Goal: Find specific page/section: Find specific page/section

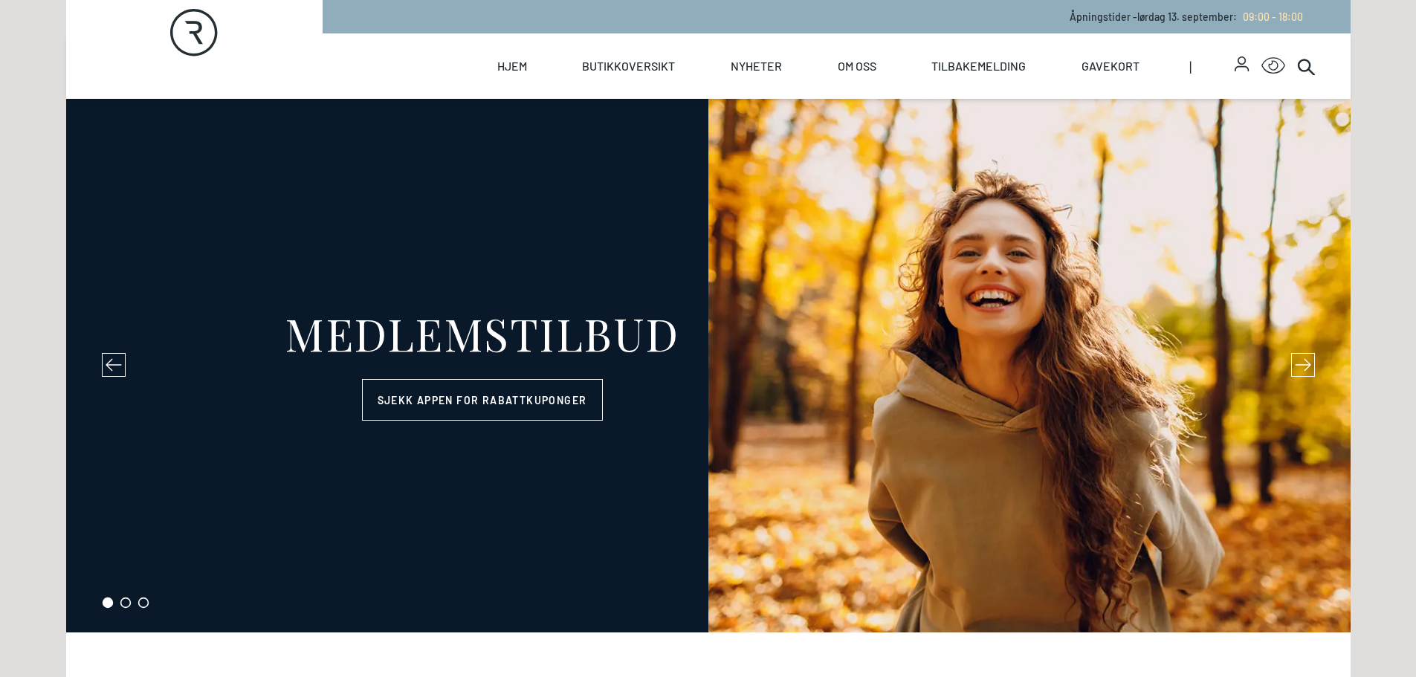
select select "NO"
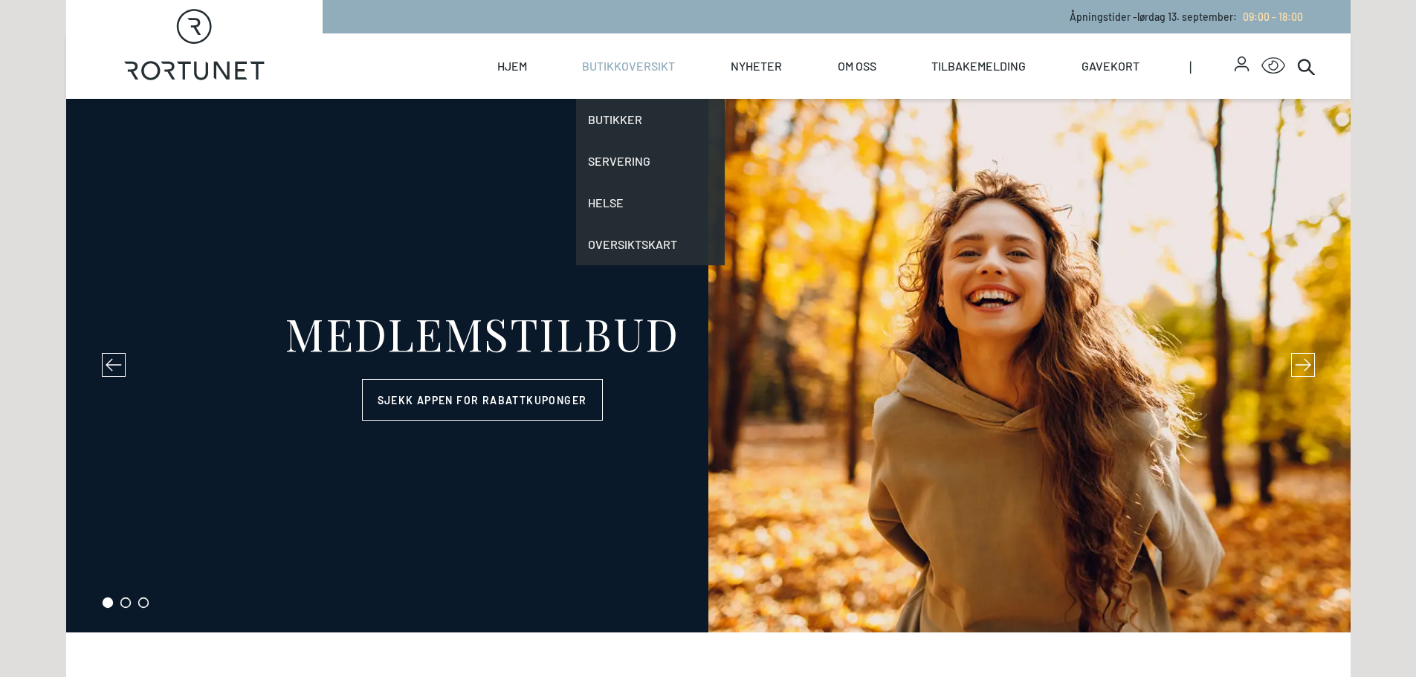
click at [596, 57] on link "Butikkoversikt" at bounding box center [628, 65] width 93 height 65
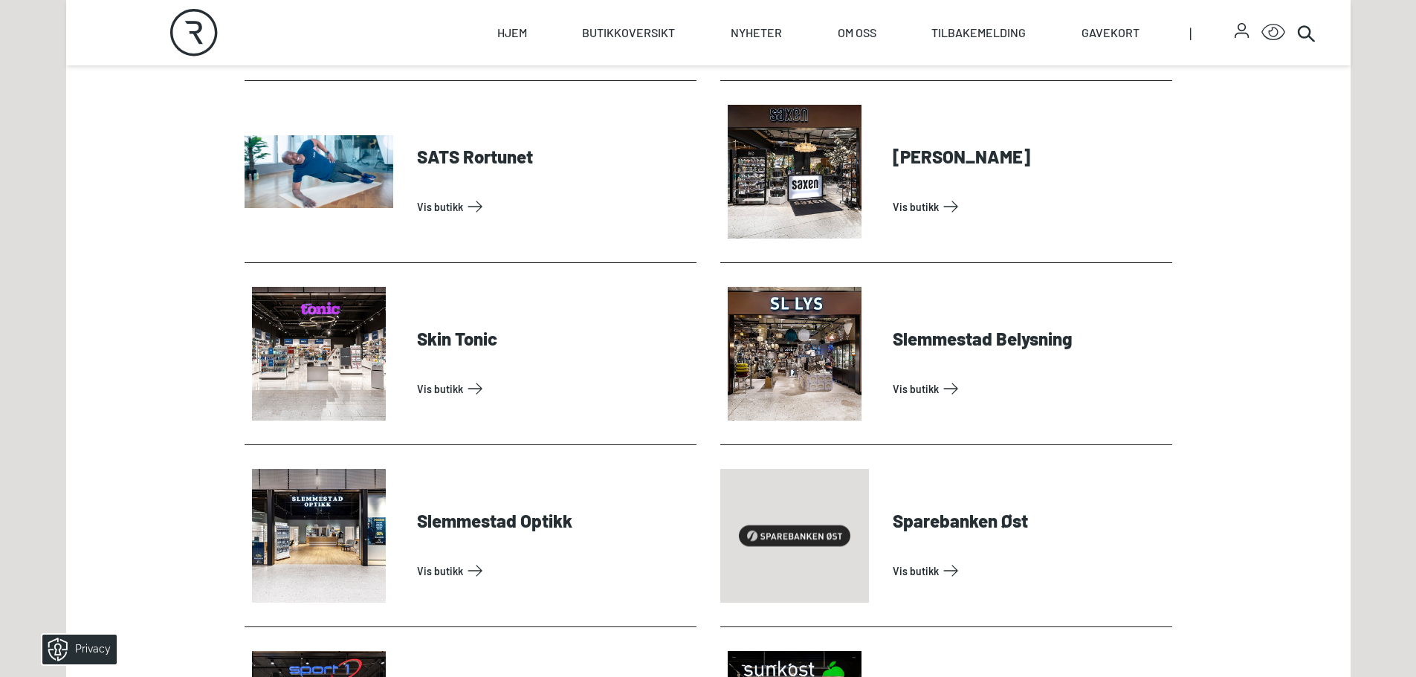
scroll to position [4088, 0]
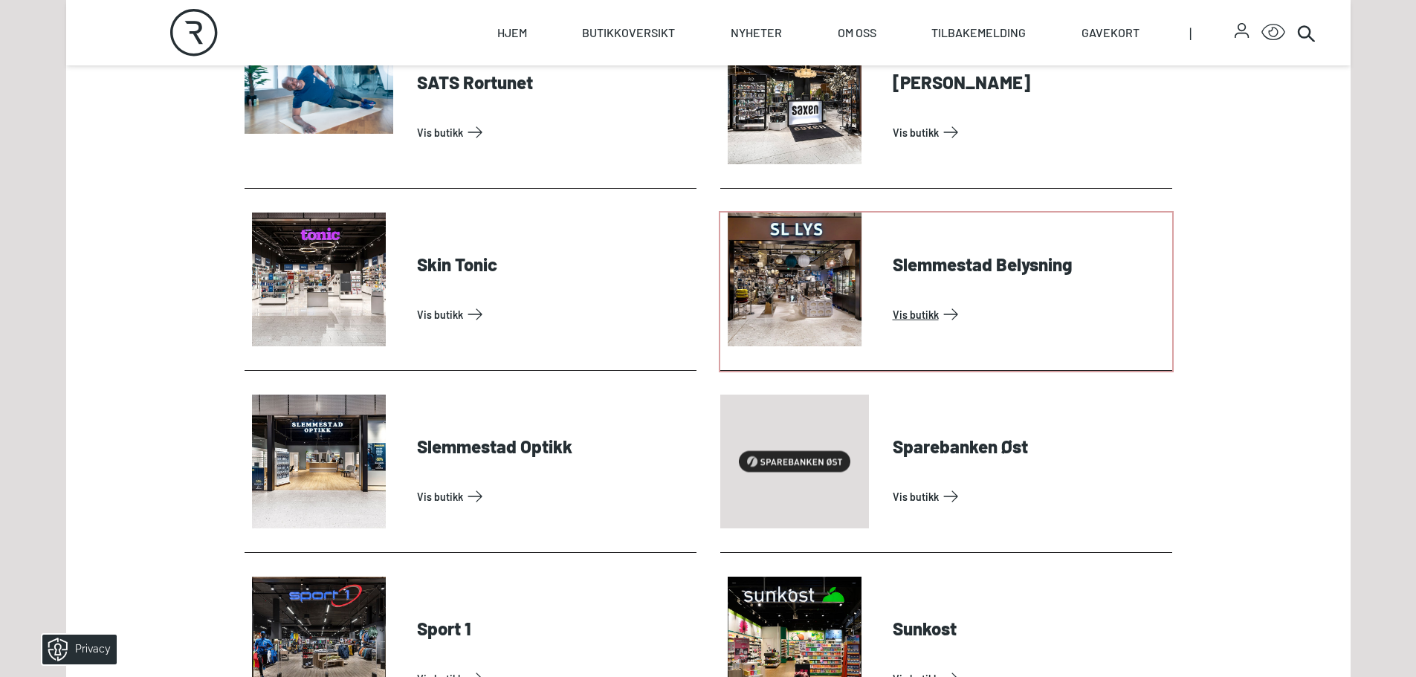
click at [909, 318] on link "Vis butikk" at bounding box center [1029, 314] width 273 height 24
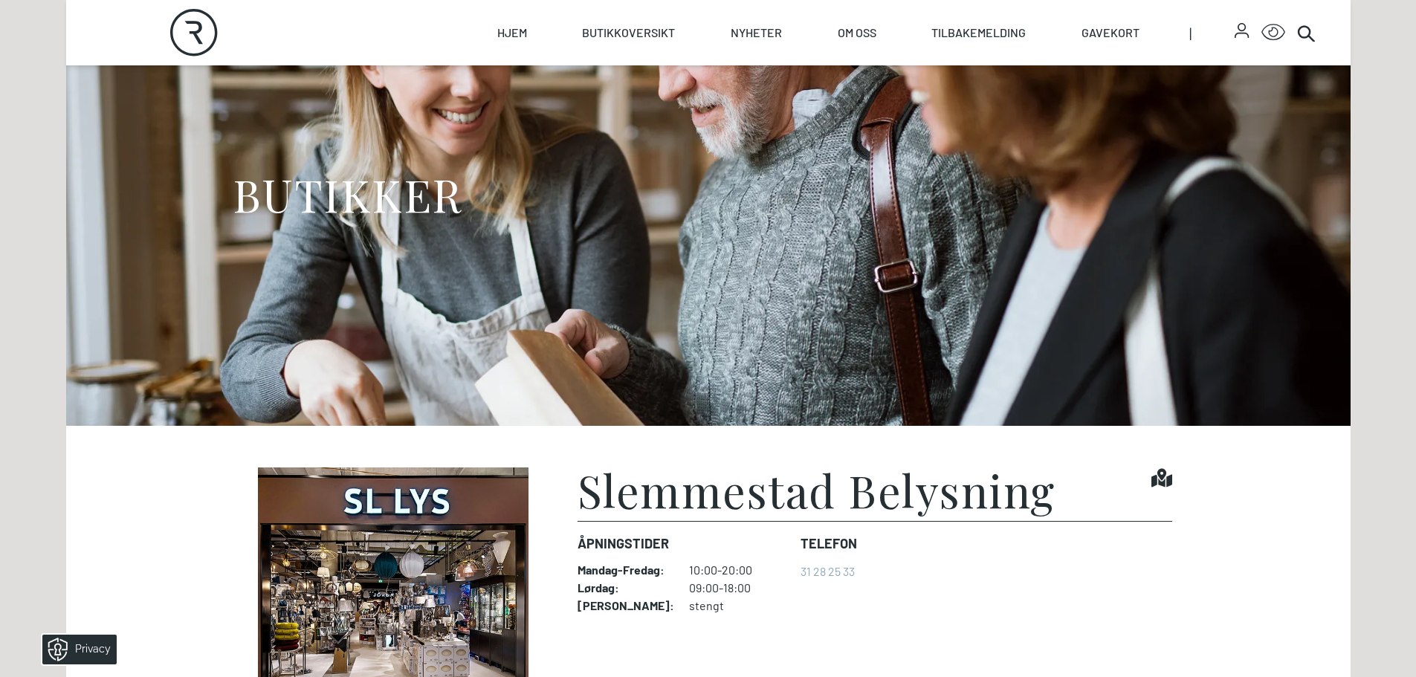
scroll to position [372, 0]
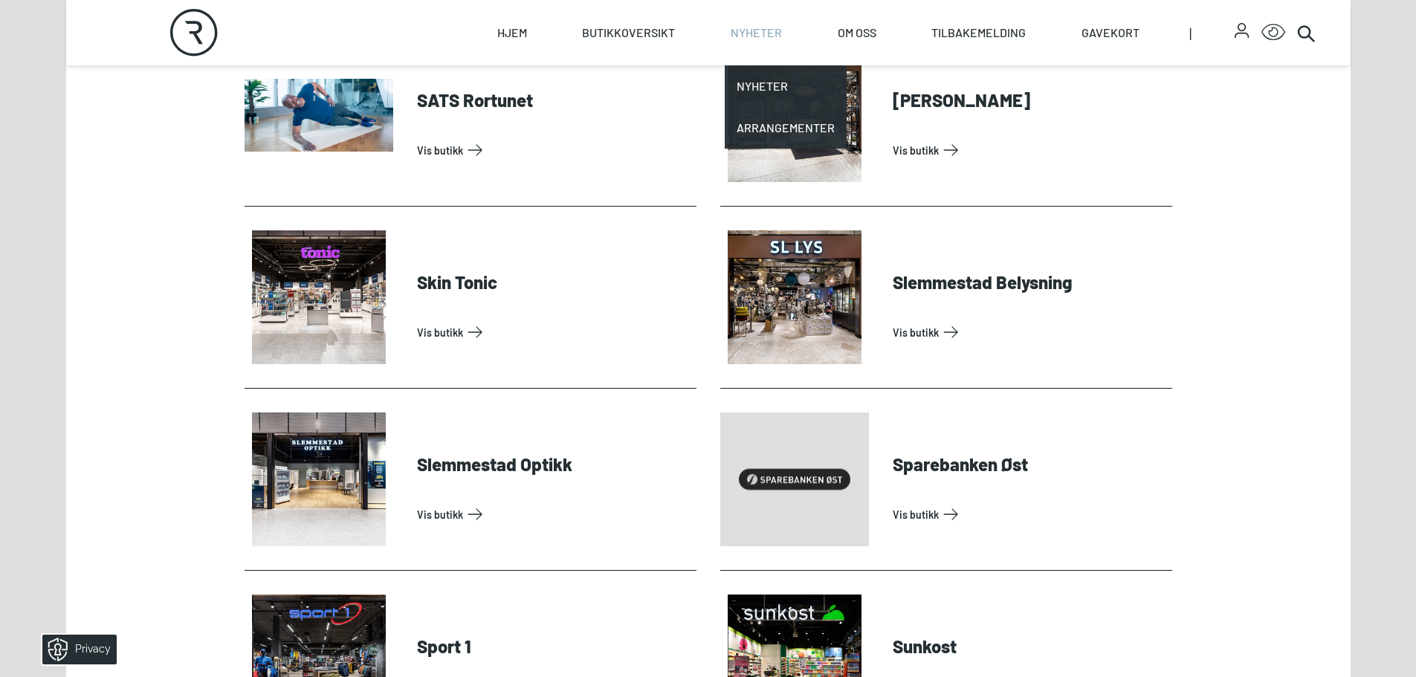
scroll to position [3939, 0]
